Goal: Information Seeking & Learning: Learn about a topic

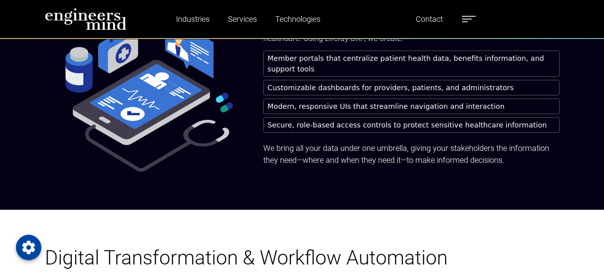
scroll to position [596, 0]
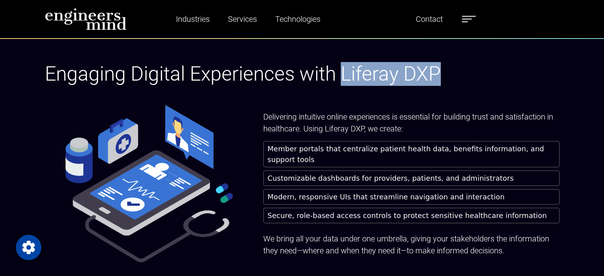
drag, startPoint x: 342, startPoint y: 77, endPoint x: 483, endPoint y: 75, distance: 140.6
click at [483, 75] on h1 "Engaging Digital Experiences with Liferay DXP" at bounding box center [302, 74] width 515 height 24
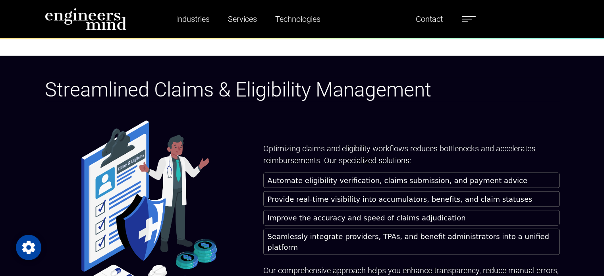
scroll to position [1827, 0]
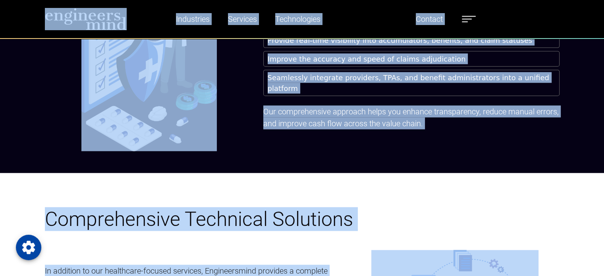
copy div "Industries Financial Services Healthcare Manufacturing Services Digital Transfo…"
